Goal: Entertainment & Leisure: Consume media (video, audio)

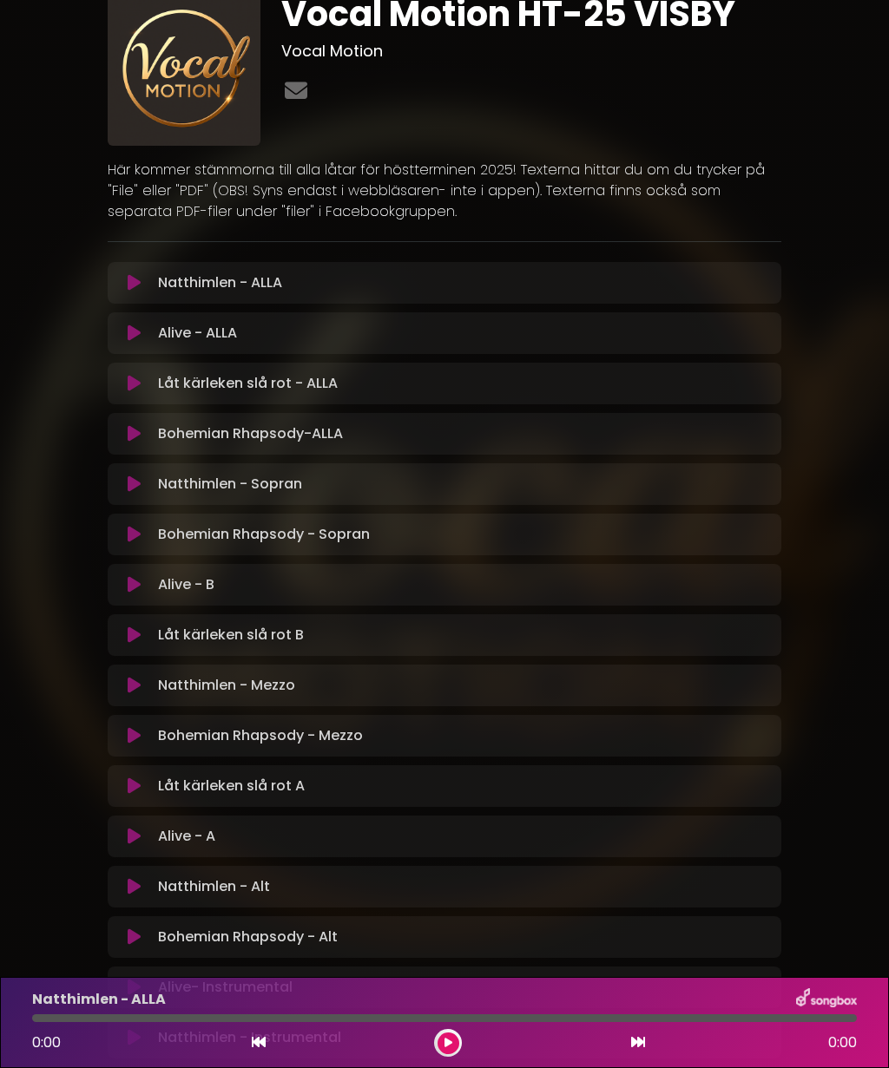
scroll to position [69, 0]
click at [142, 935] on button at bounding box center [134, 937] width 33 height 17
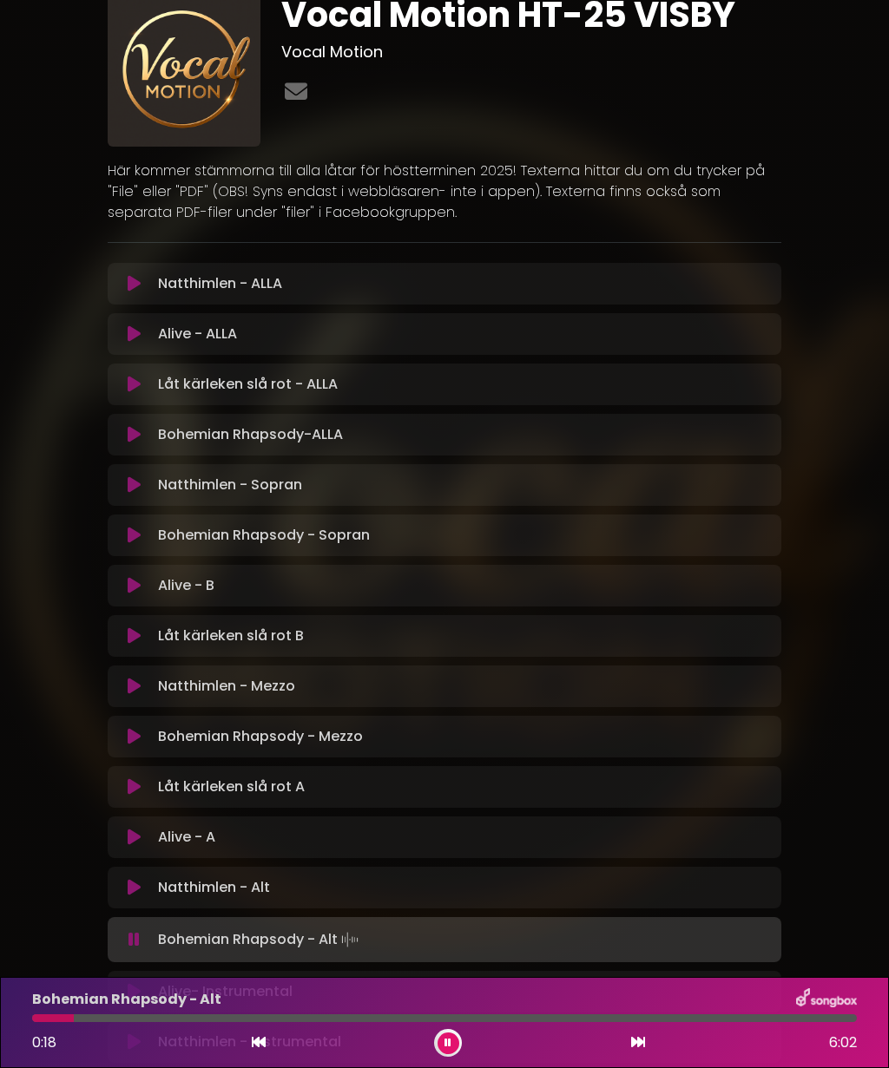
click at [260, 1044] on icon at bounding box center [259, 1042] width 14 height 14
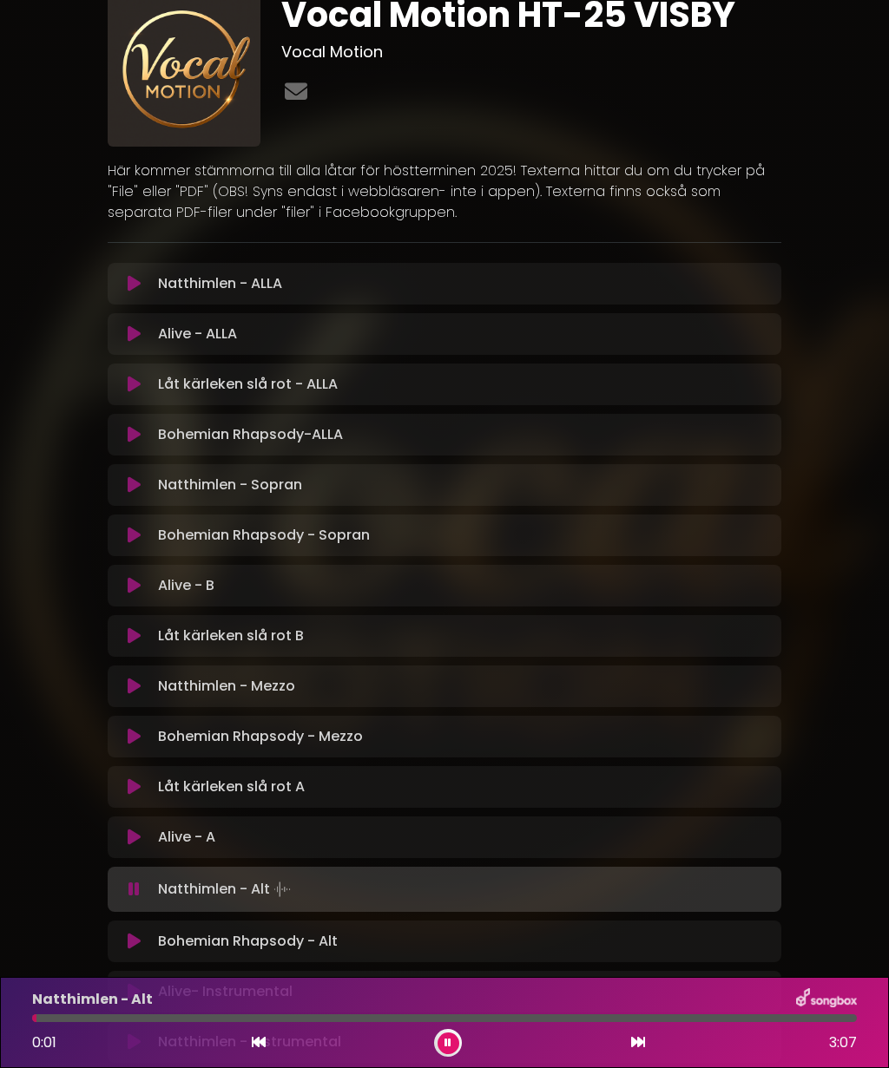
click at [445, 1051] on button at bounding box center [448, 1044] width 22 height 22
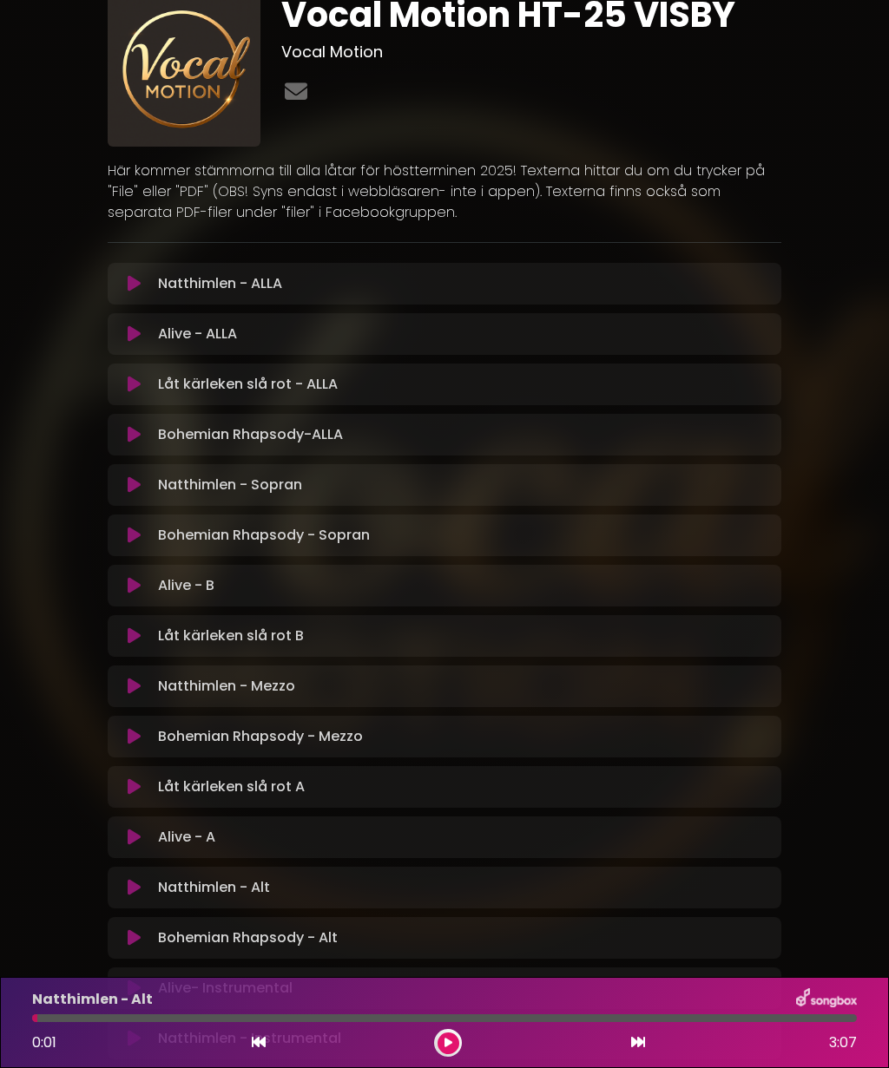
click at [135, 933] on icon at bounding box center [134, 937] width 13 height 17
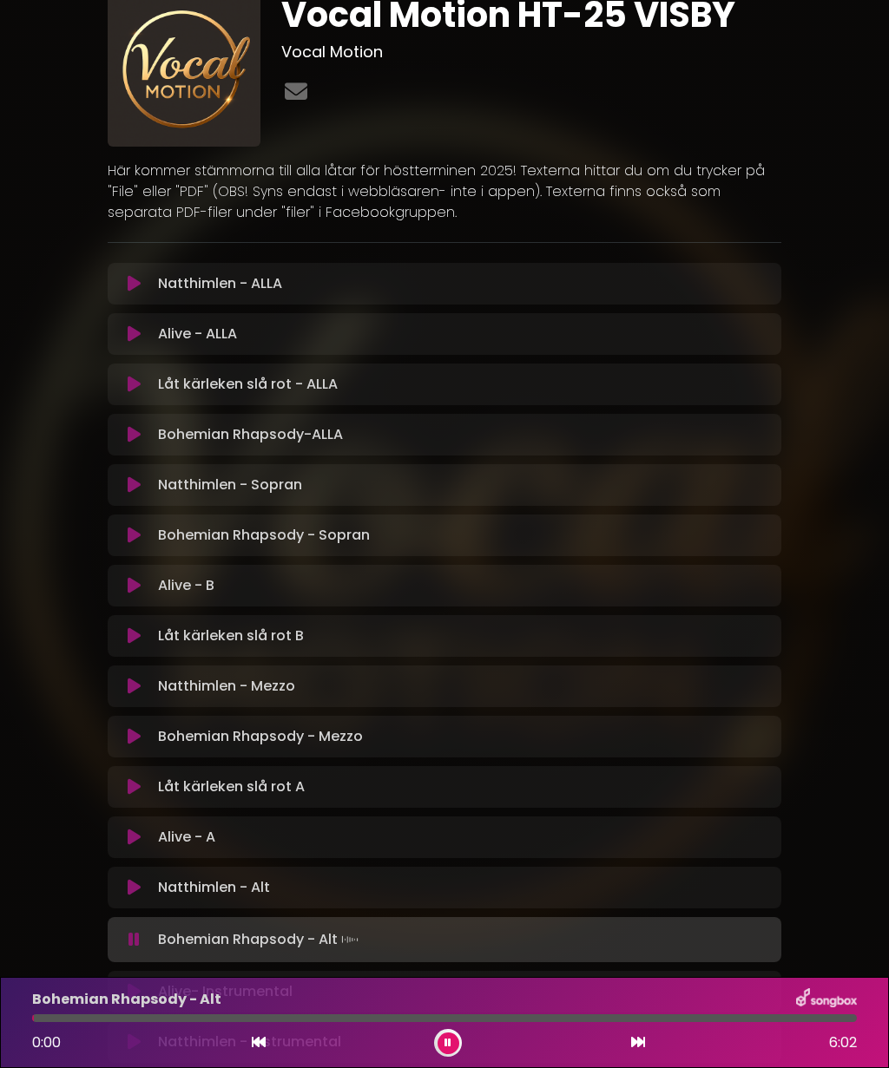
click at [446, 1051] on button at bounding box center [448, 1044] width 22 height 22
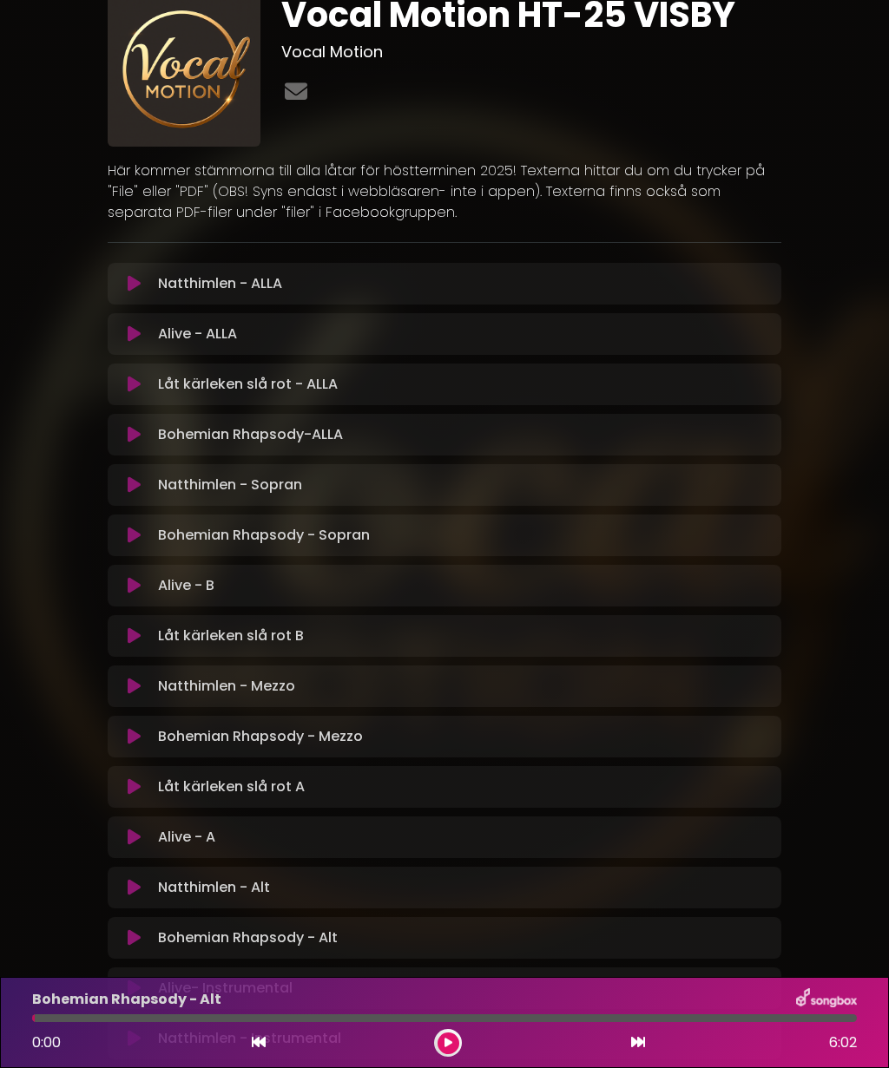
click at [439, 1039] on button at bounding box center [448, 1044] width 22 height 22
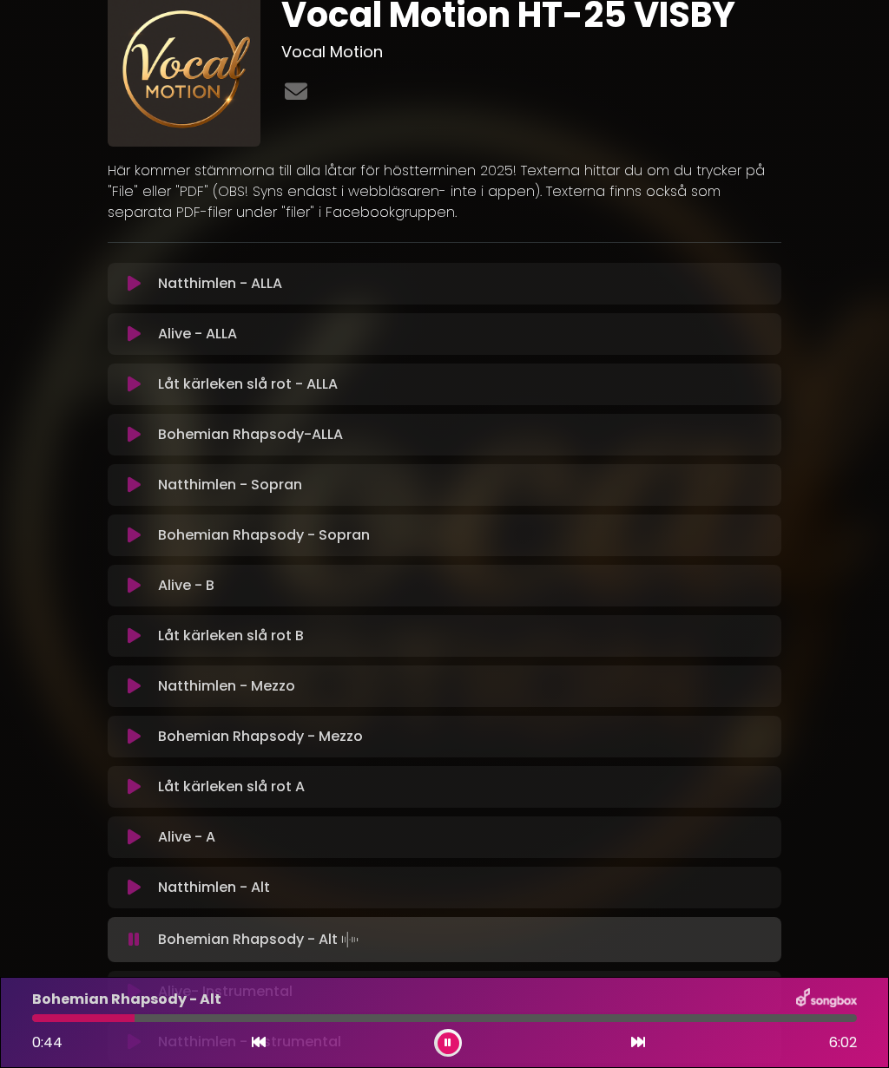
click at [437, 1042] on button at bounding box center [448, 1044] width 22 height 22
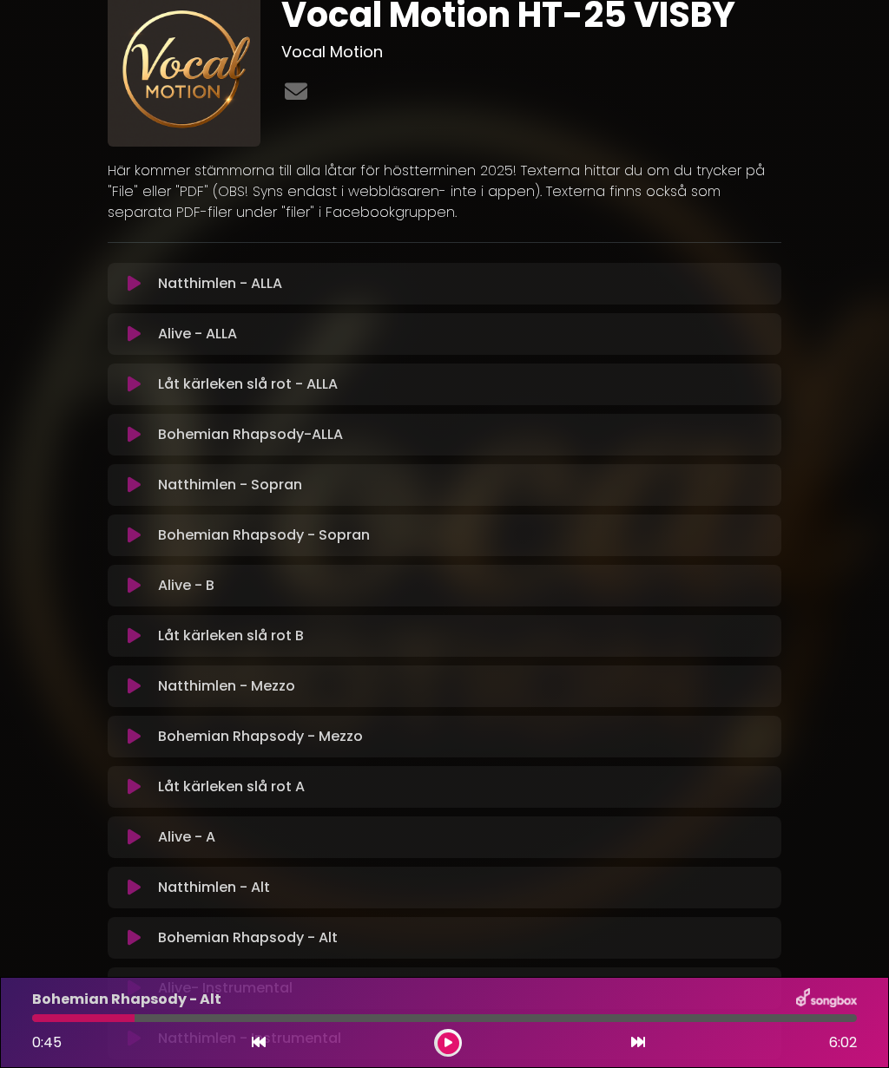
click at [133, 1020] on div at bounding box center [83, 1018] width 102 height 8
click at [138, 1016] on div at bounding box center [444, 1018] width 824 height 8
click at [318, 1008] on div "Bohemian Rhapsody - Alt" at bounding box center [444, 999] width 845 height 23
click at [447, 1040] on icon at bounding box center [448, 1043] width 8 height 10
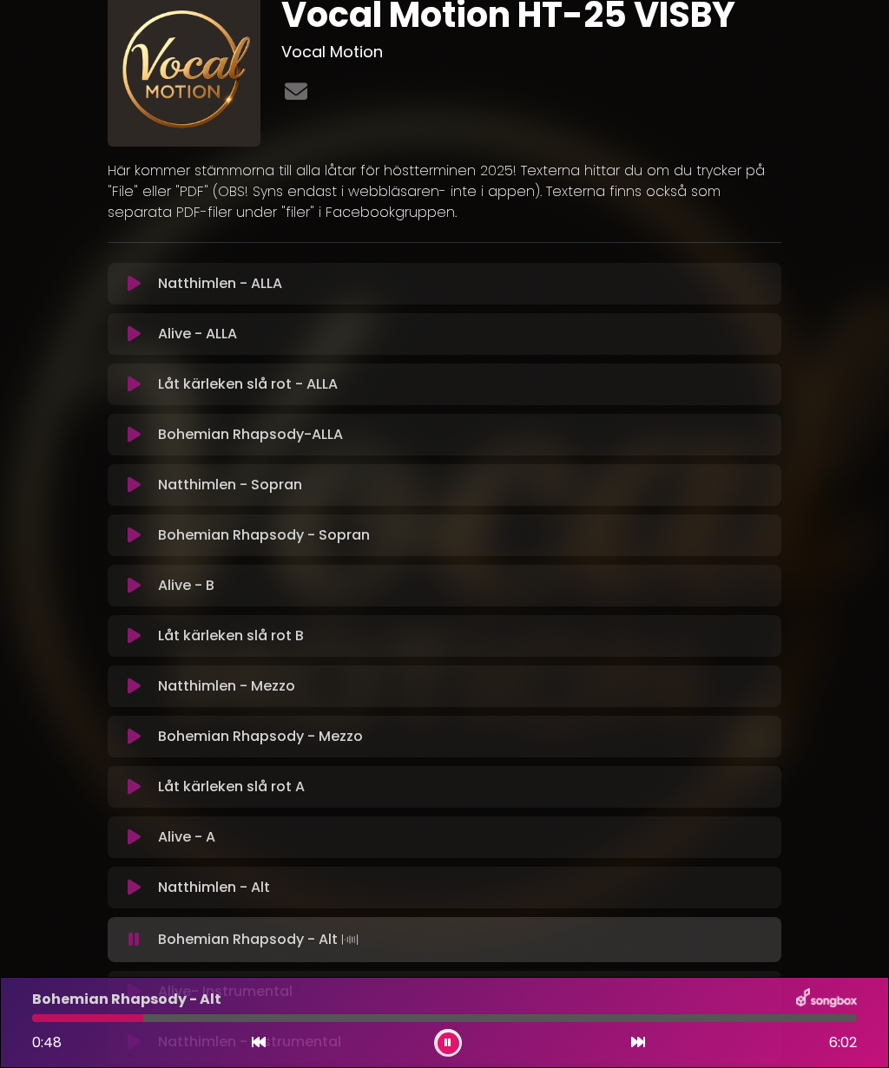
click at [107, 1015] on div at bounding box center [87, 1018] width 111 height 8
click at [113, 1016] on div at bounding box center [444, 1018] width 824 height 8
click at [452, 1045] on button at bounding box center [448, 1044] width 22 height 22
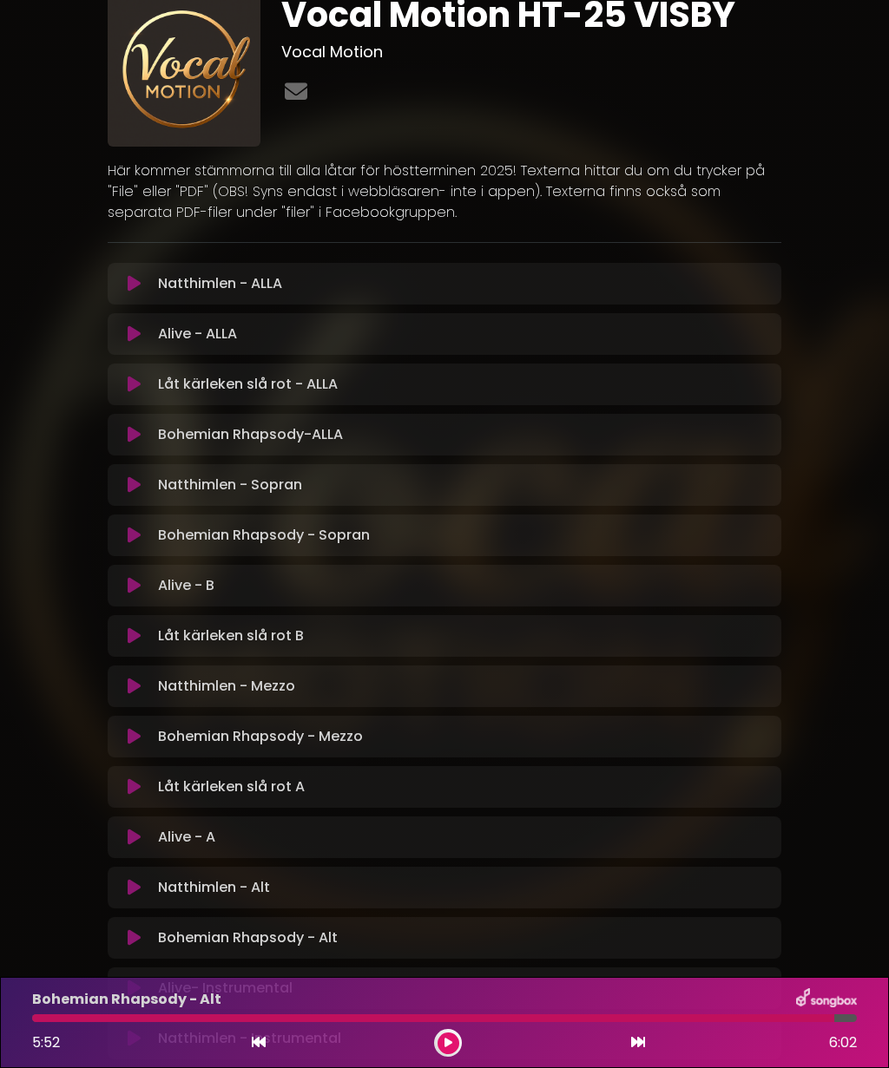
click at [259, 1039] on icon at bounding box center [259, 1042] width 14 height 14
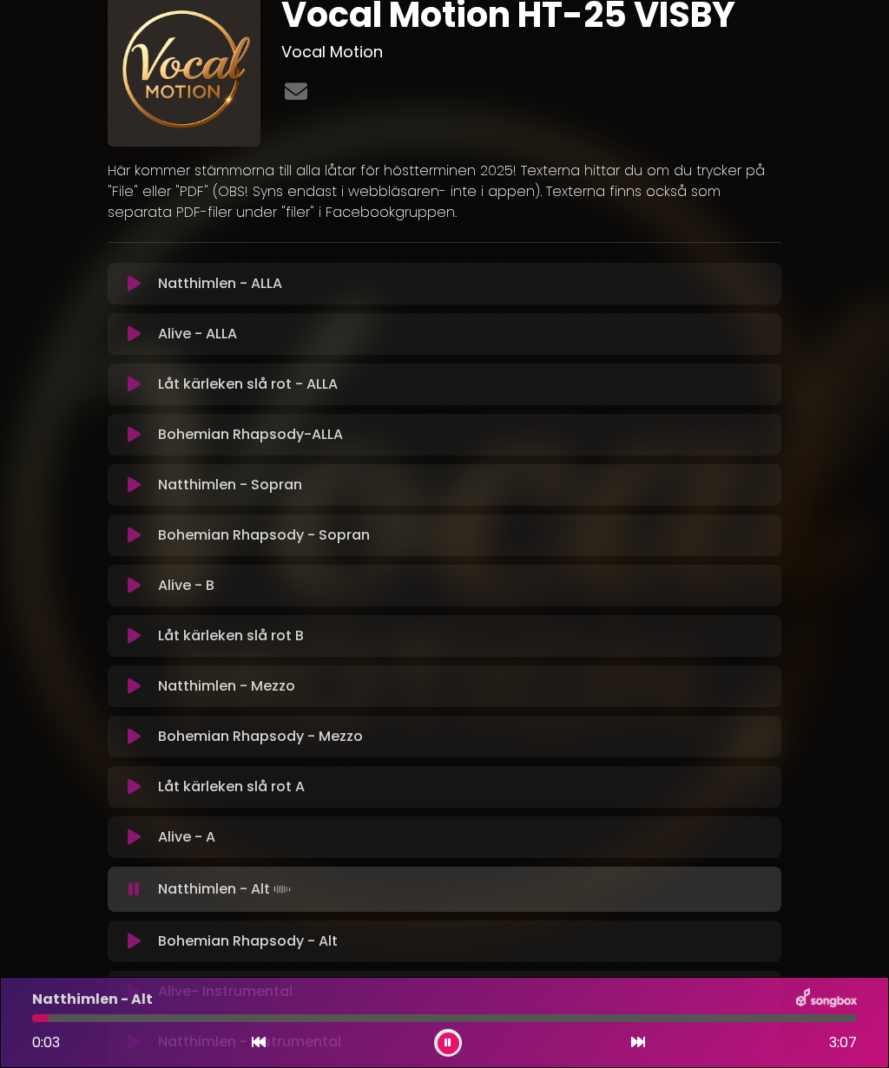
click at [139, 939] on icon at bounding box center [134, 941] width 13 height 17
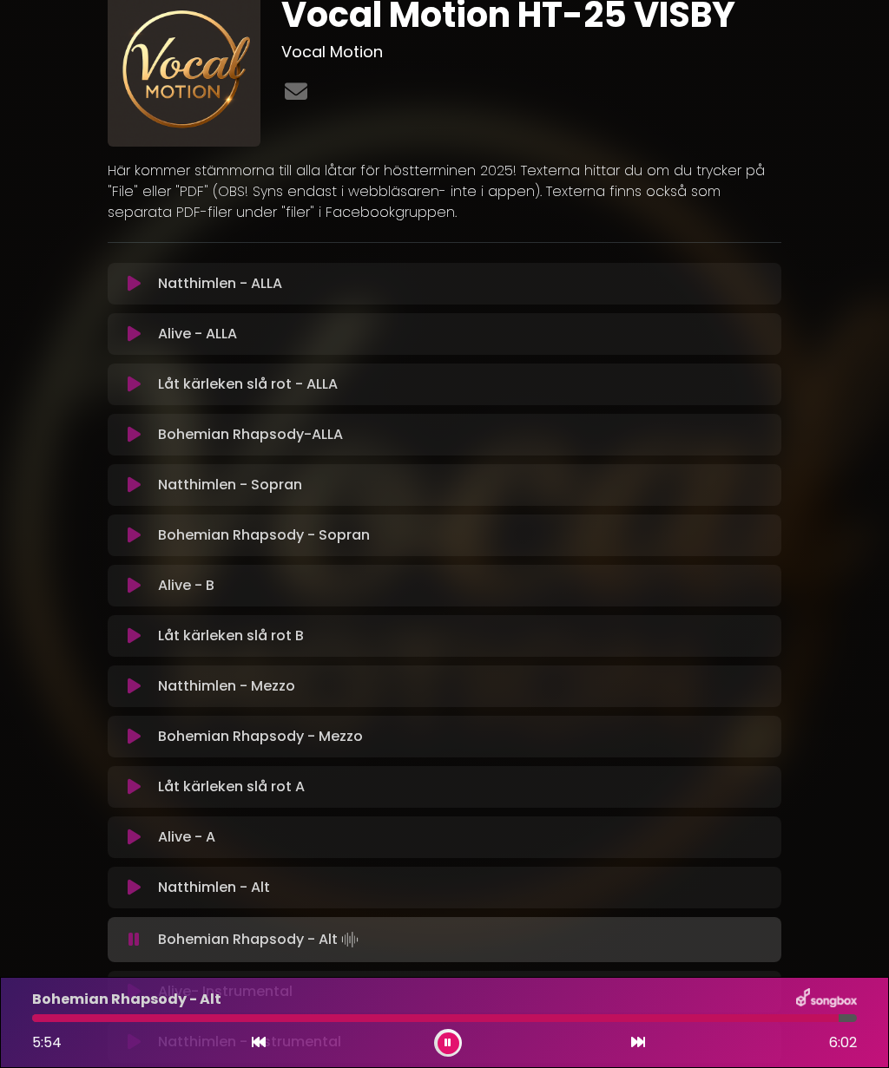
click at [145, 883] on button at bounding box center [134, 887] width 33 height 17
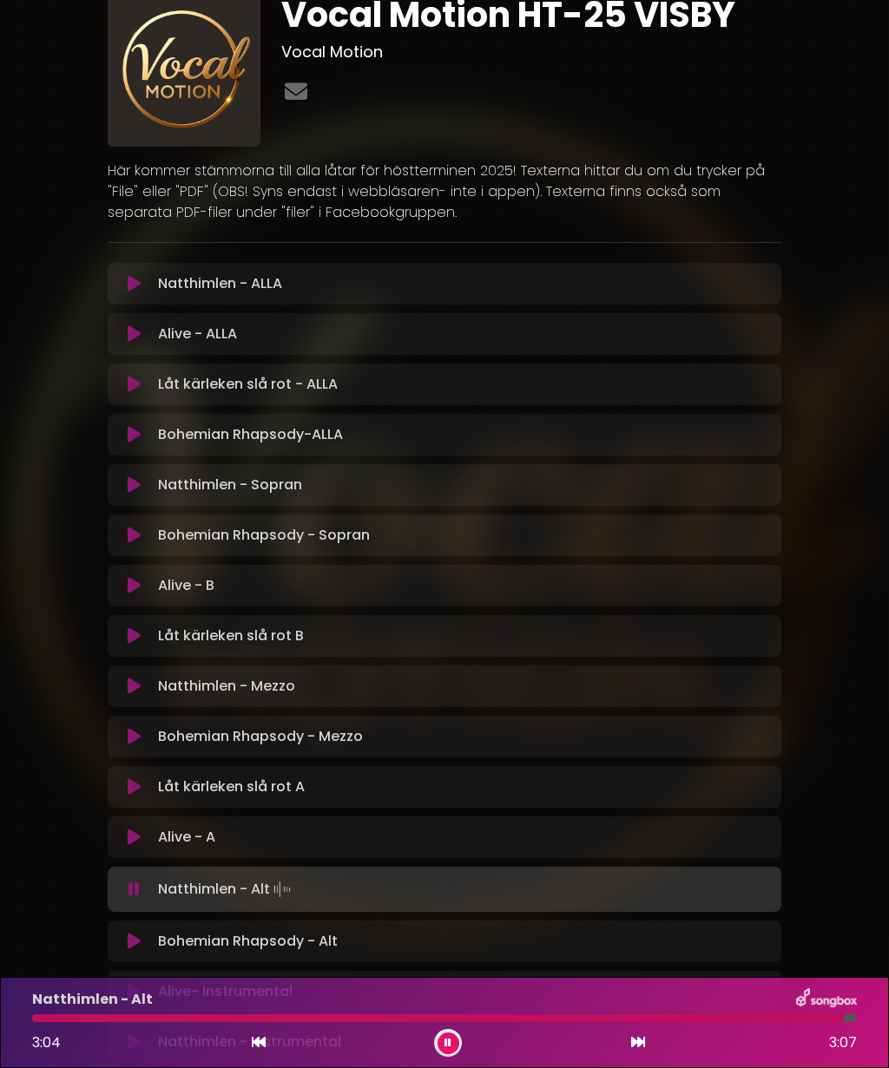
click at [450, 1038] on icon at bounding box center [447, 1043] width 7 height 10
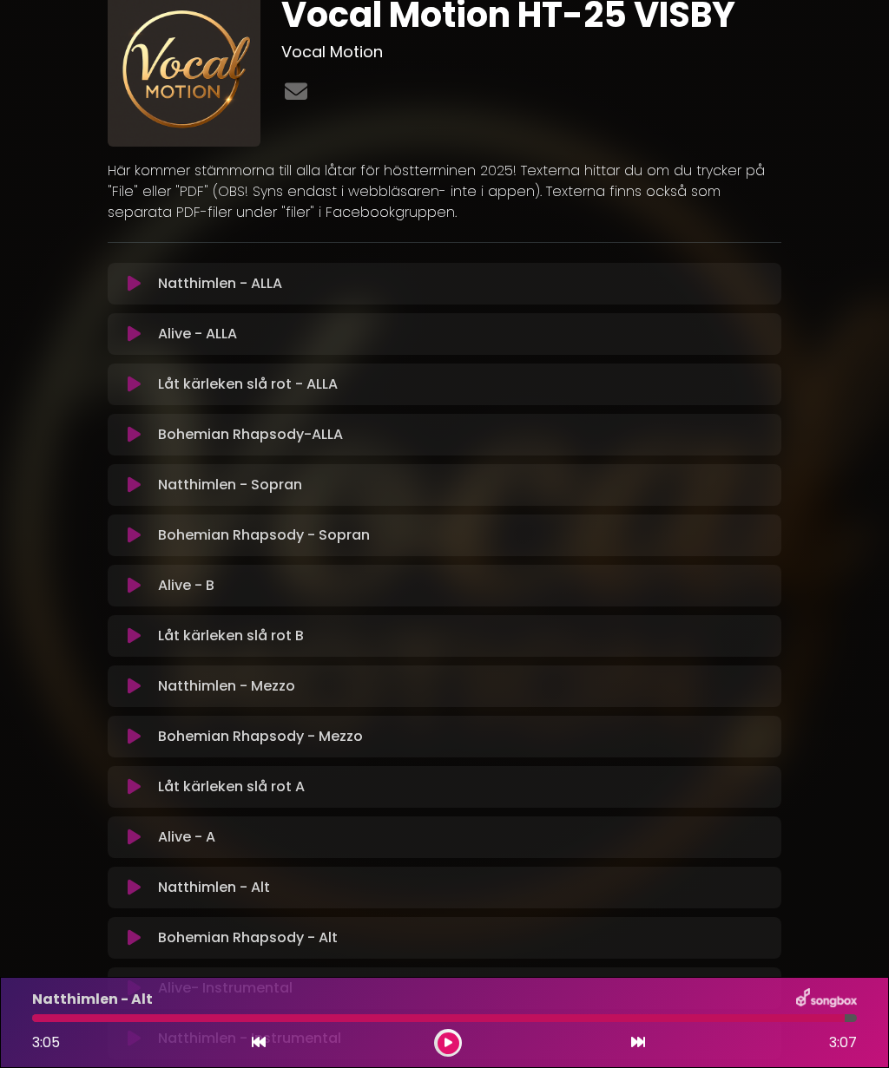
click at [261, 1033] on button at bounding box center [259, 1043] width 16 height 23
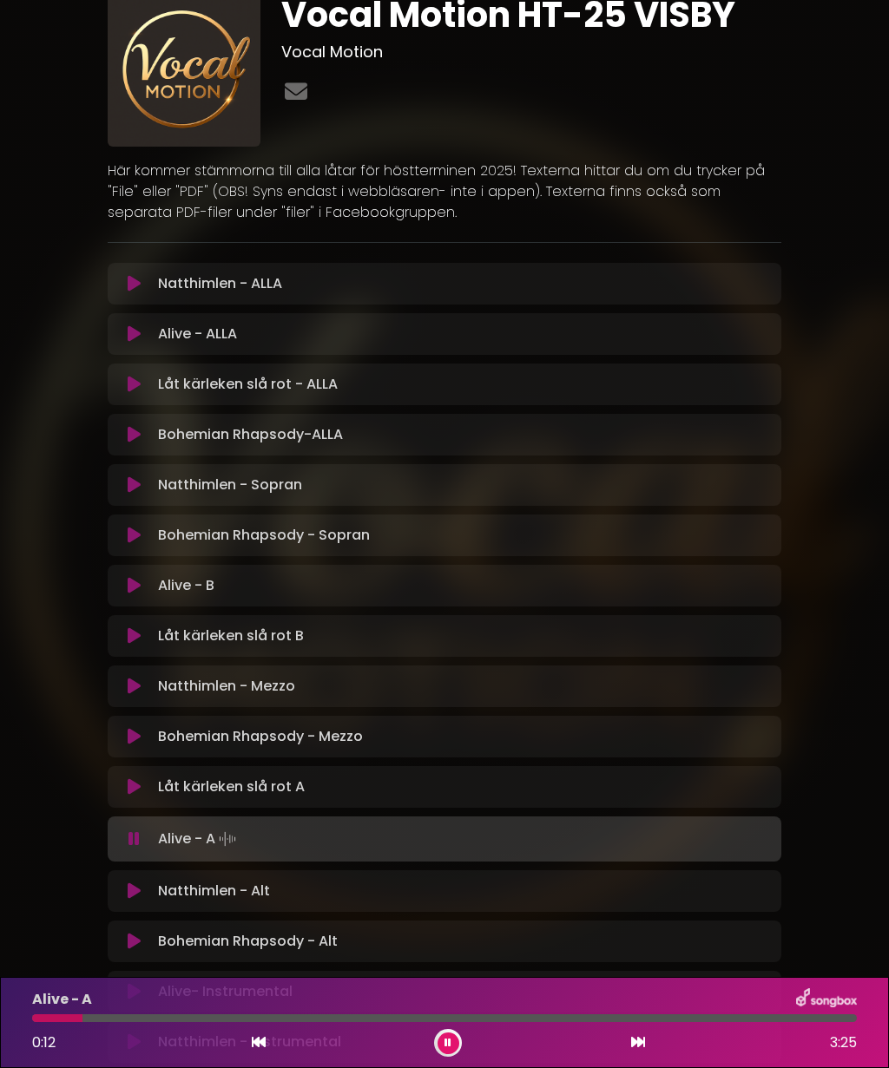
click at [141, 883] on icon at bounding box center [134, 891] width 13 height 17
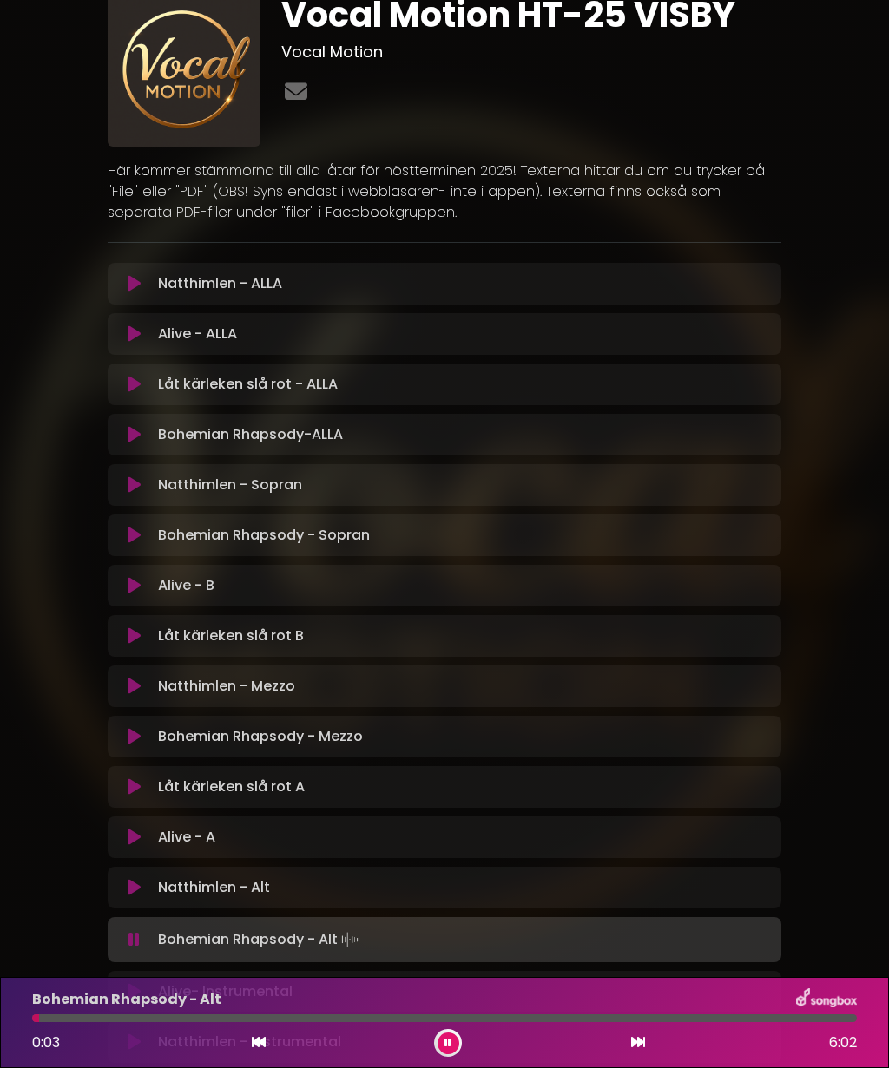
click at [144, 838] on button at bounding box center [134, 837] width 33 height 17
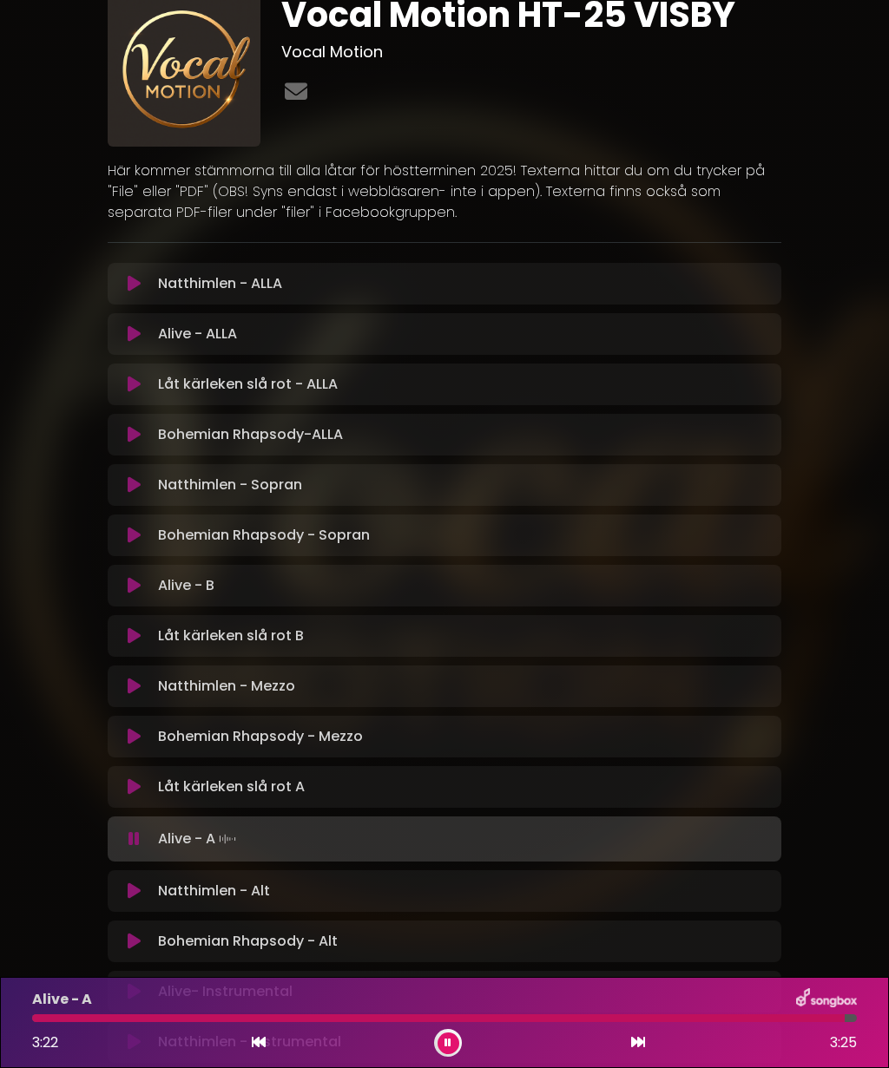
click at [455, 1042] on button at bounding box center [448, 1044] width 22 height 22
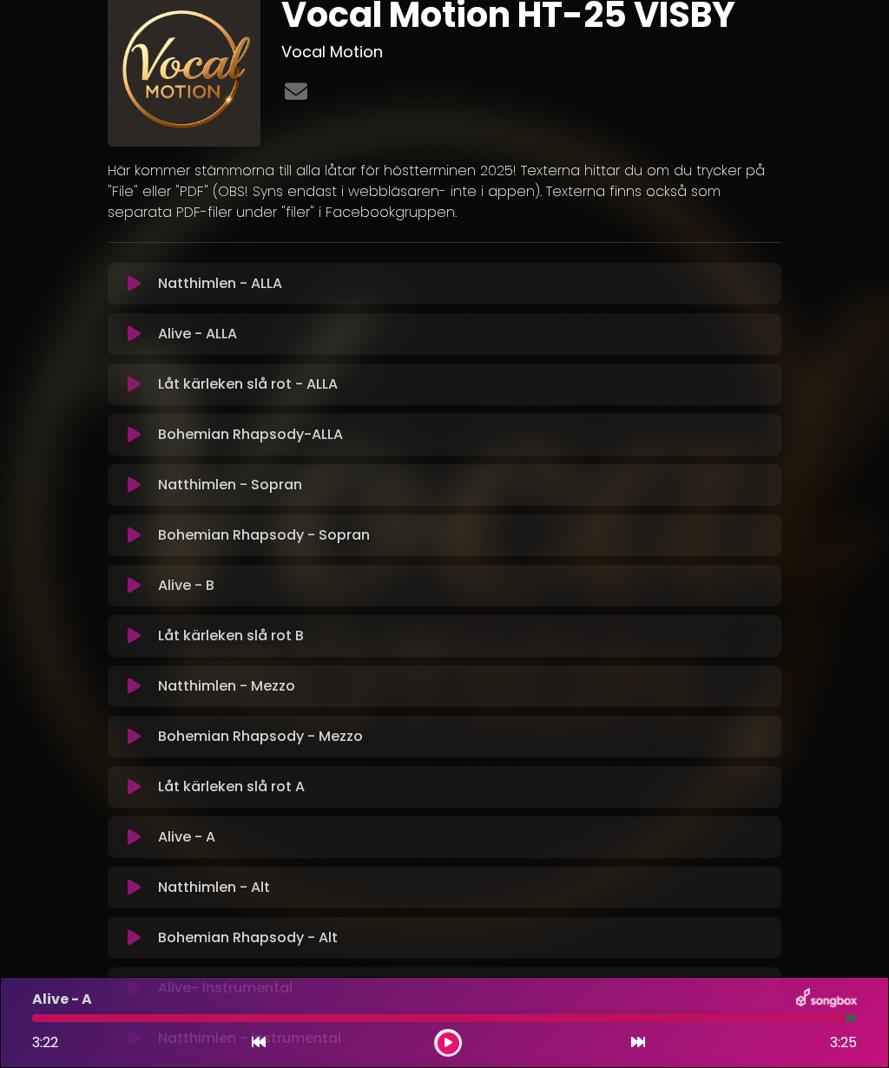
click at [225, 775] on div "Låt kärleken slå rot A Loading Track... Your Feedback Name" at bounding box center [444, 787] width 673 height 42
click at [129, 783] on icon at bounding box center [134, 786] width 13 height 17
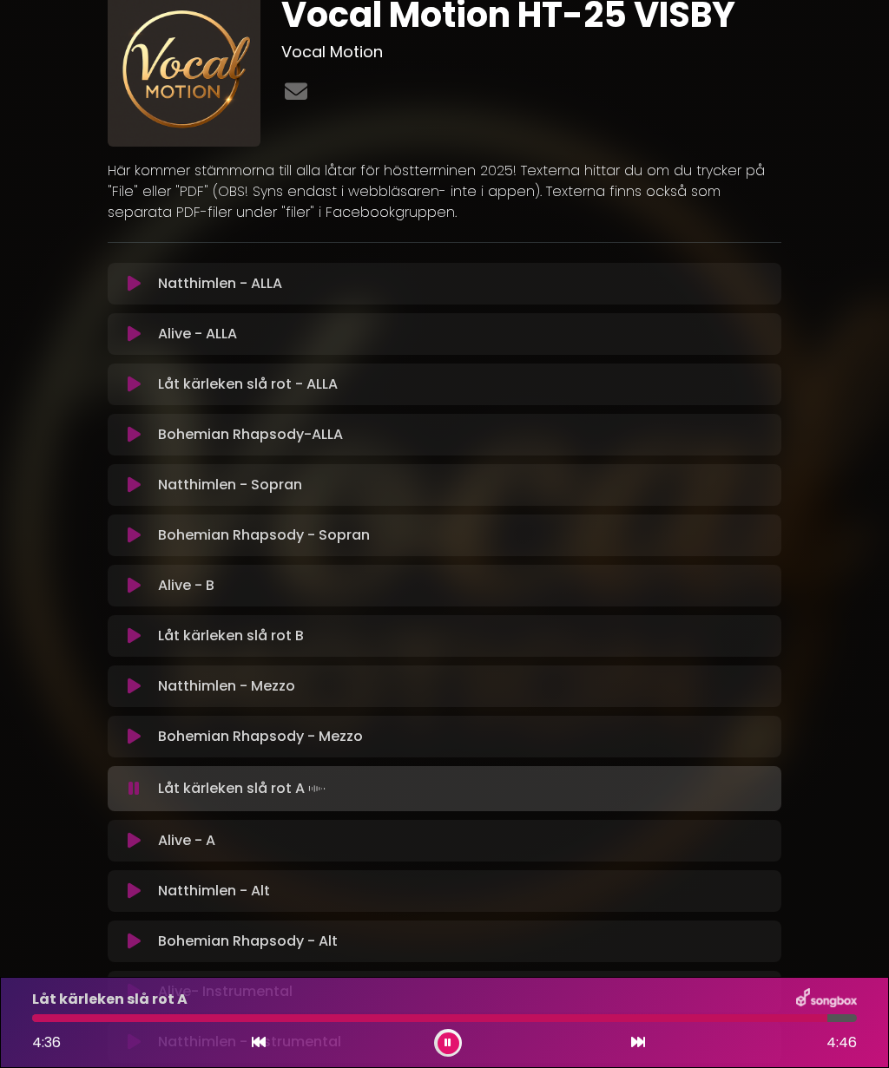
click at [139, 288] on icon at bounding box center [134, 283] width 13 height 17
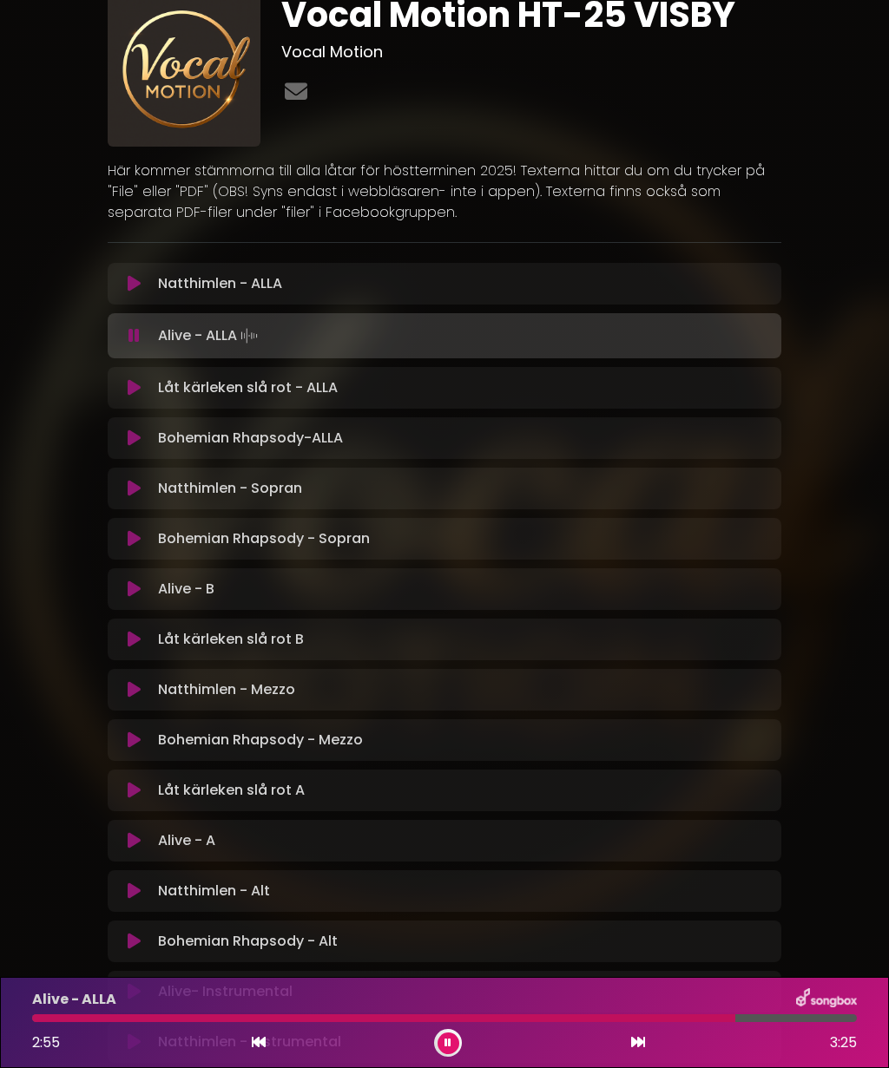
click at [137, 367] on div "Låt kärleken slå rot - ALLA Loading Track... Your Feedback" at bounding box center [444, 388] width 673 height 42
click at [143, 387] on button at bounding box center [134, 387] width 33 height 17
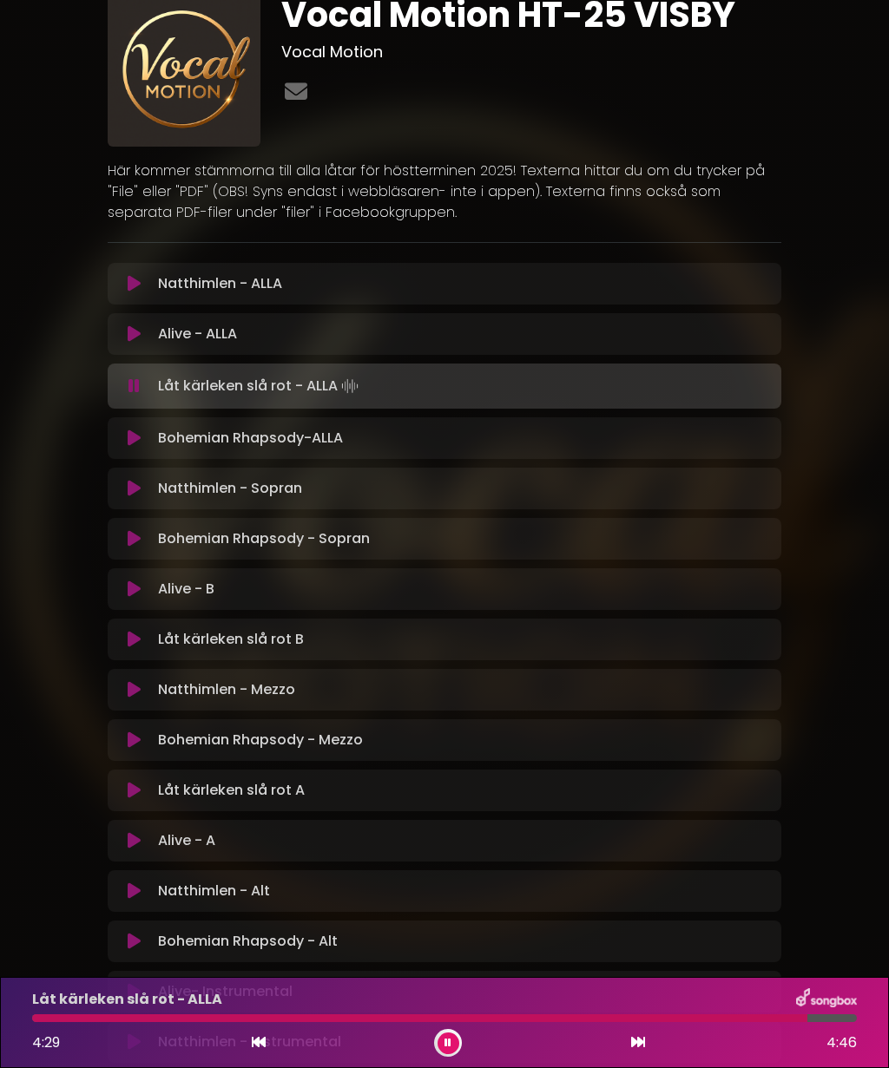
click at [643, 1039] on icon at bounding box center [638, 1042] width 14 height 14
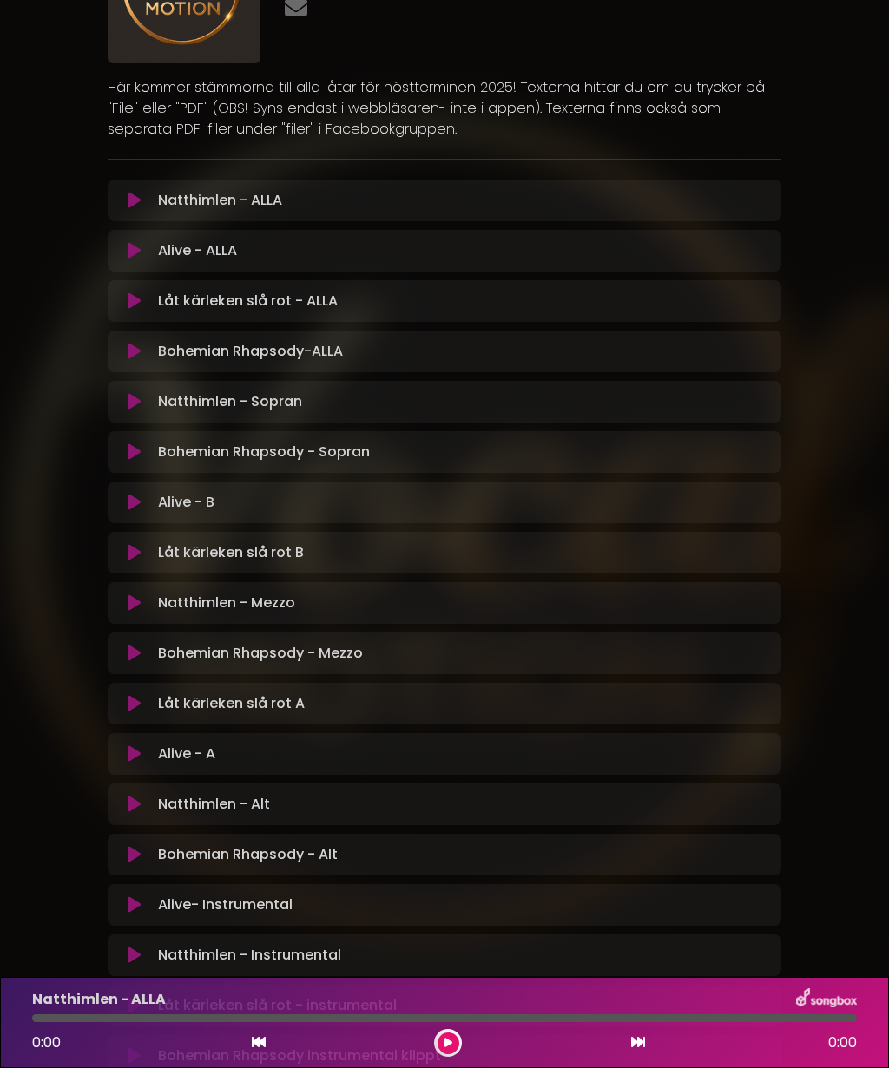
scroll to position [151, 0]
click at [242, 706] on p "Låt kärleken slå rot A Loading Track..." at bounding box center [231, 704] width 147 height 21
click at [143, 692] on div "Låt kärleken slå rot A Loading Track... Your Feedback Name" at bounding box center [444, 705] width 673 height 42
click at [139, 703] on icon at bounding box center [134, 704] width 13 height 17
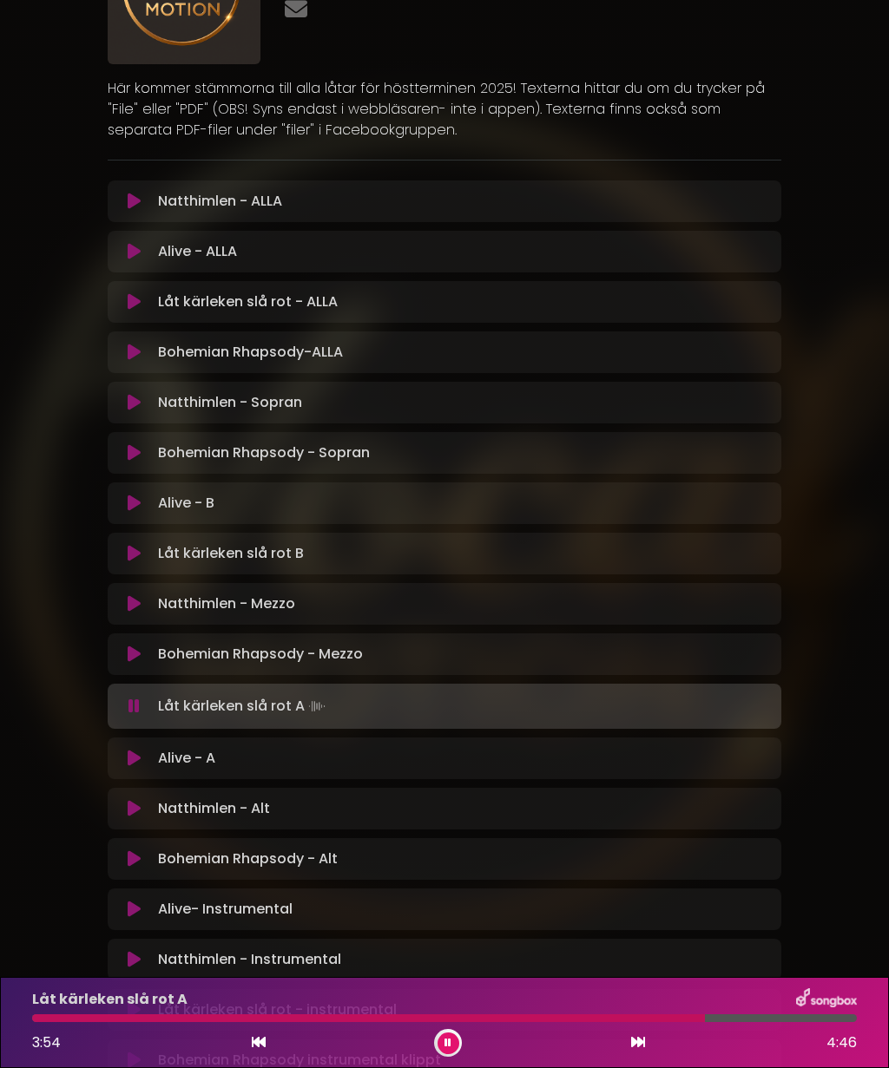
click at [448, 1052] on button at bounding box center [448, 1044] width 22 height 22
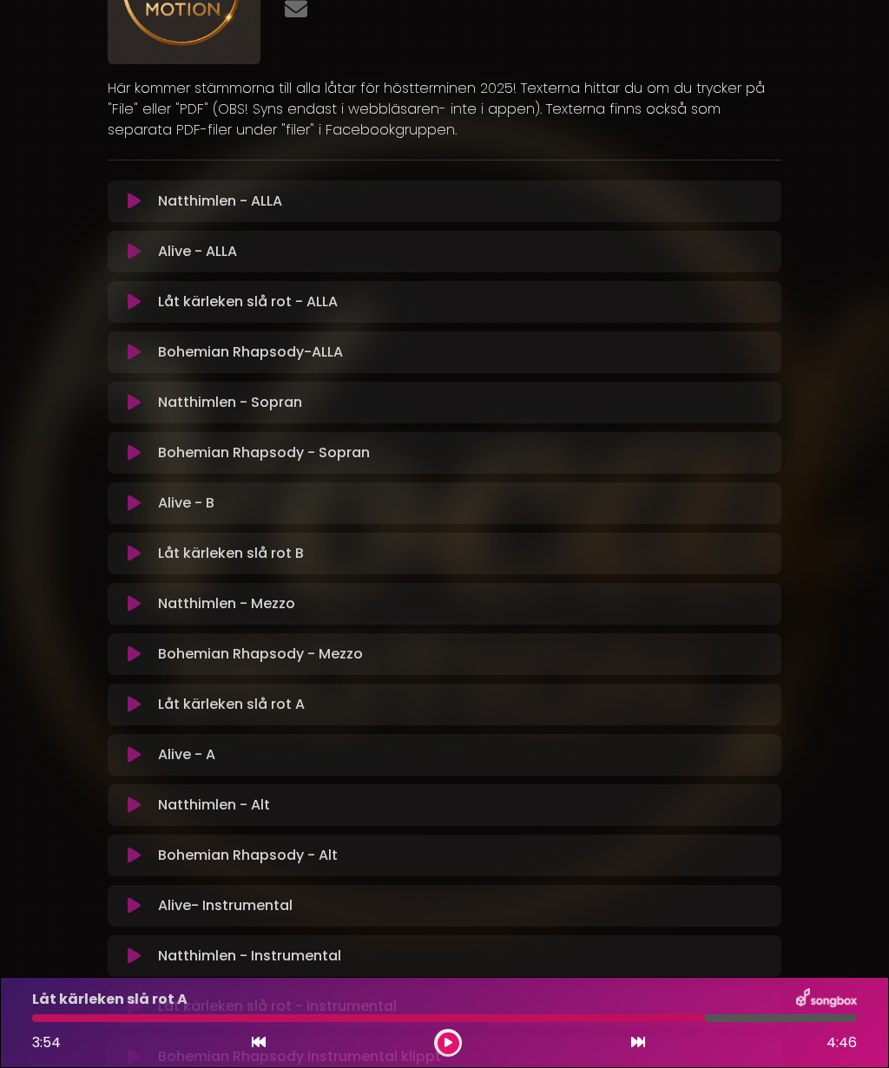
click at [456, 1047] on button at bounding box center [448, 1044] width 22 height 22
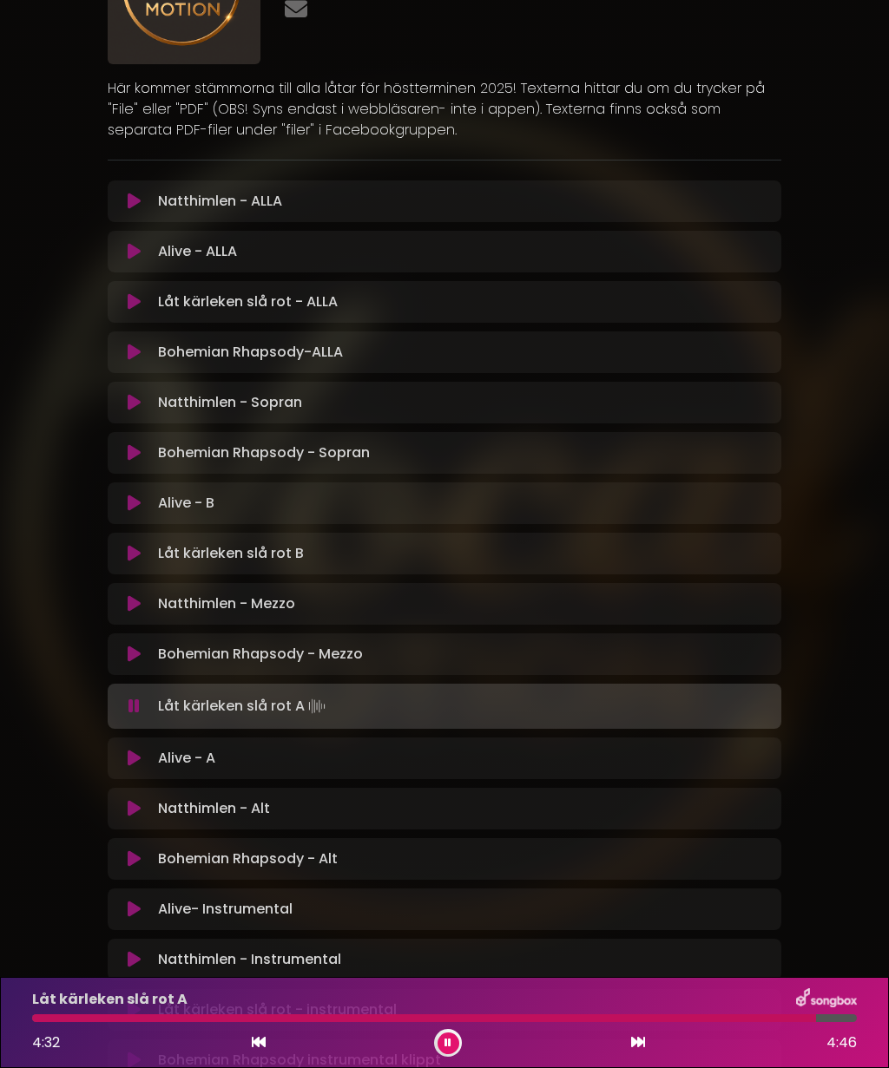
click at [132, 753] on icon at bounding box center [134, 758] width 13 height 17
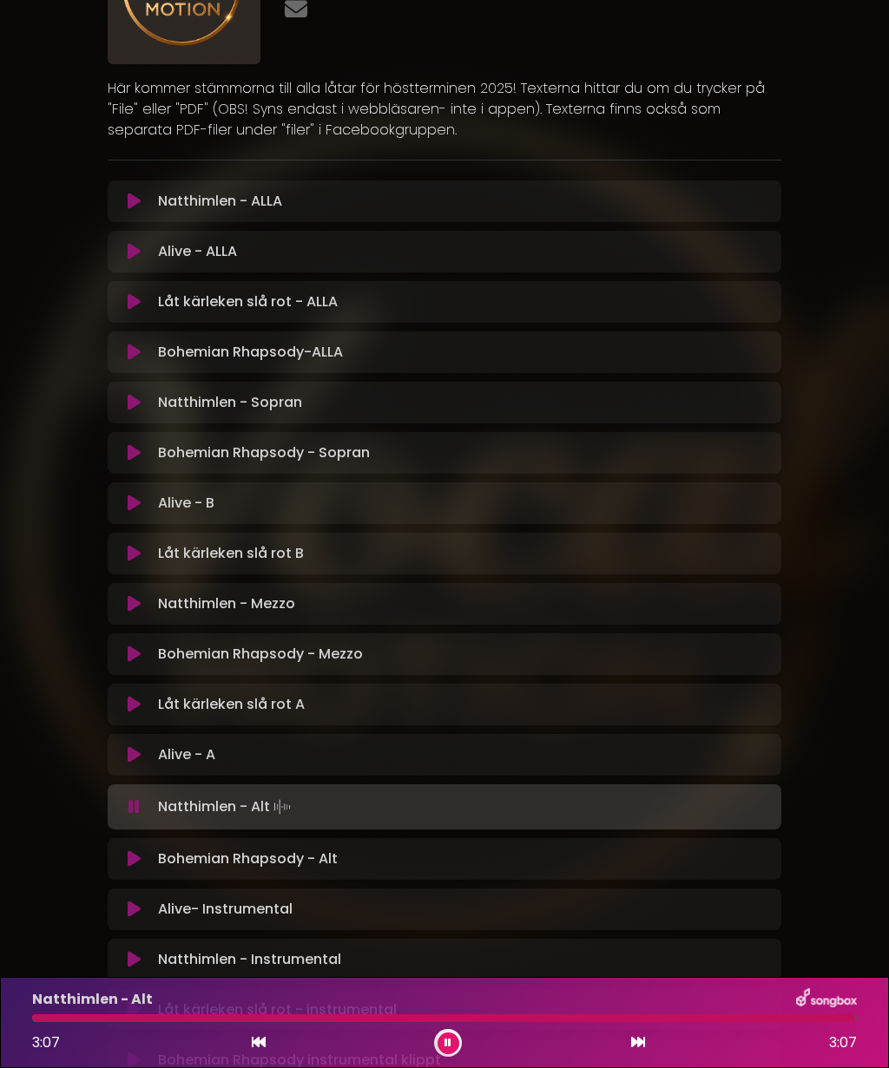
click at [637, 1039] on icon at bounding box center [638, 1042] width 14 height 14
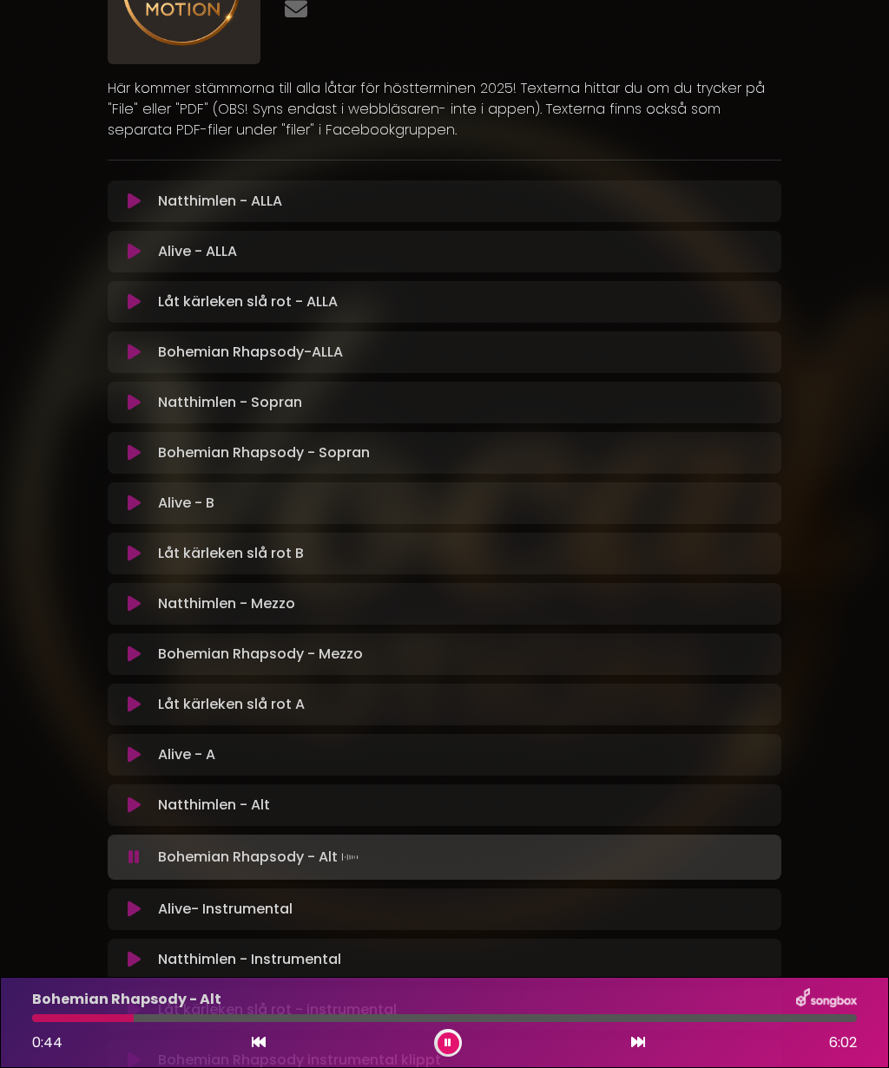
click at [445, 1051] on button at bounding box center [448, 1044] width 22 height 22
